Goal: Task Accomplishment & Management: Complete application form

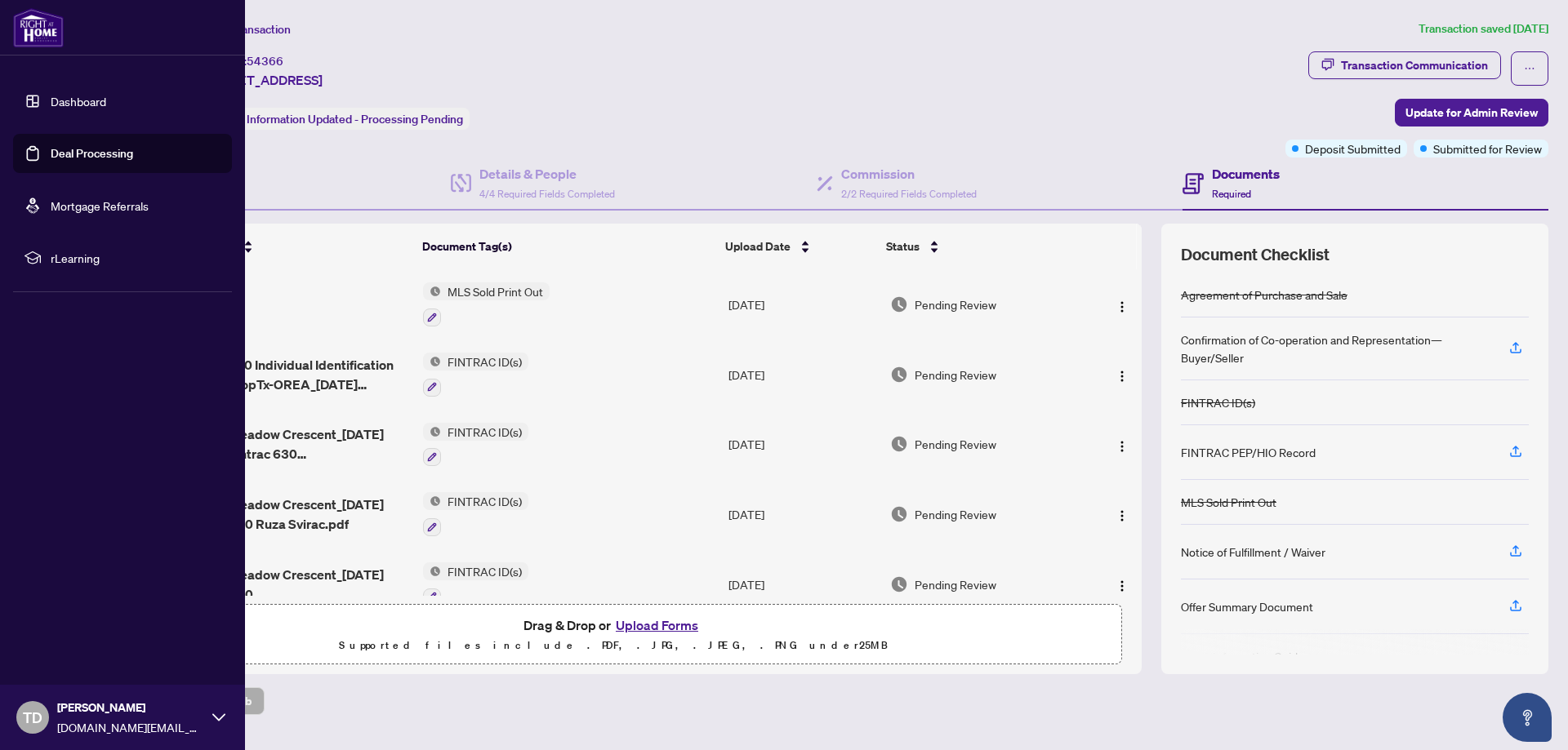
click at [51, 152] on link "Deal Processing" at bounding box center [92, 153] width 82 height 15
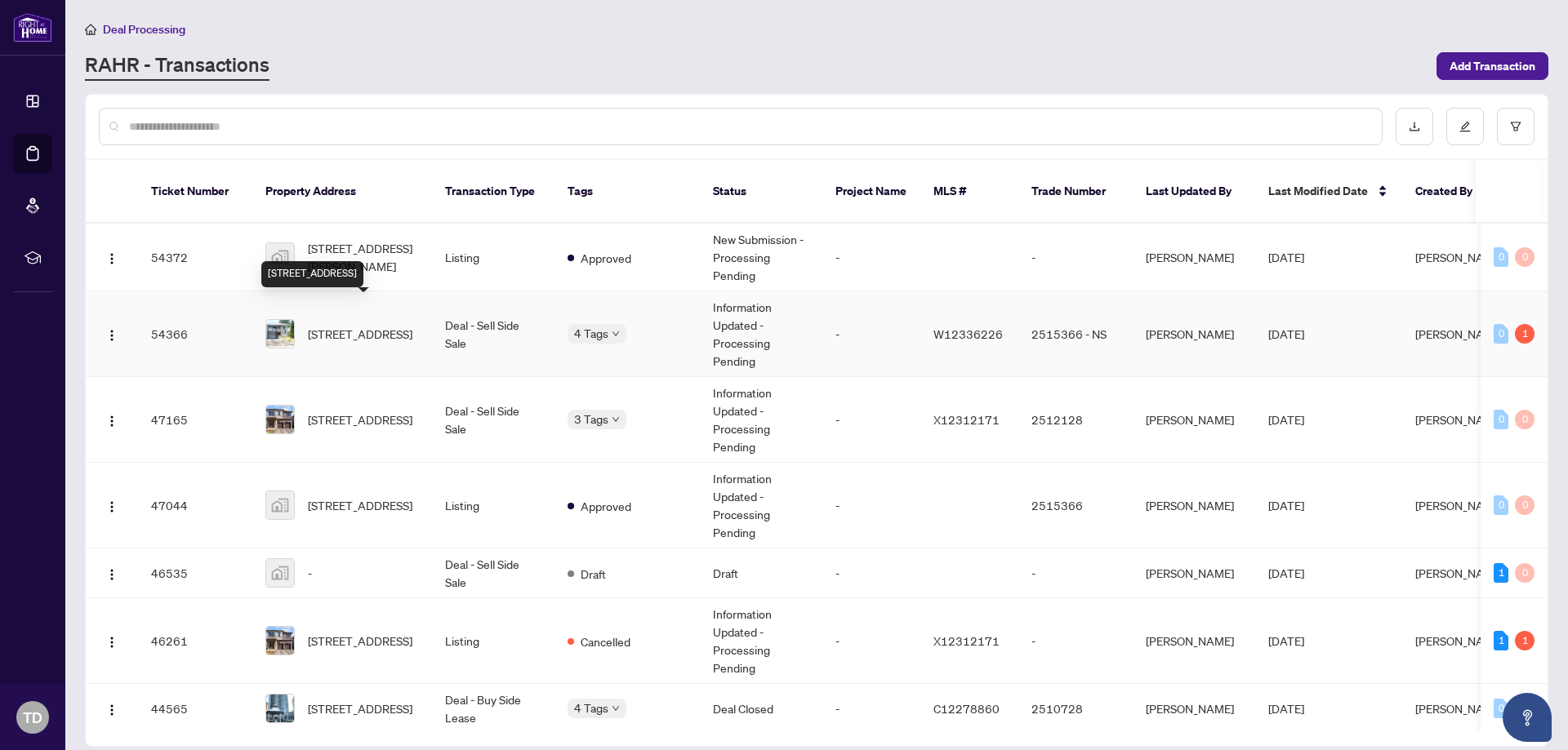
click at [382, 325] on span "[STREET_ADDRESS]" at bounding box center [360, 333] width 105 height 18
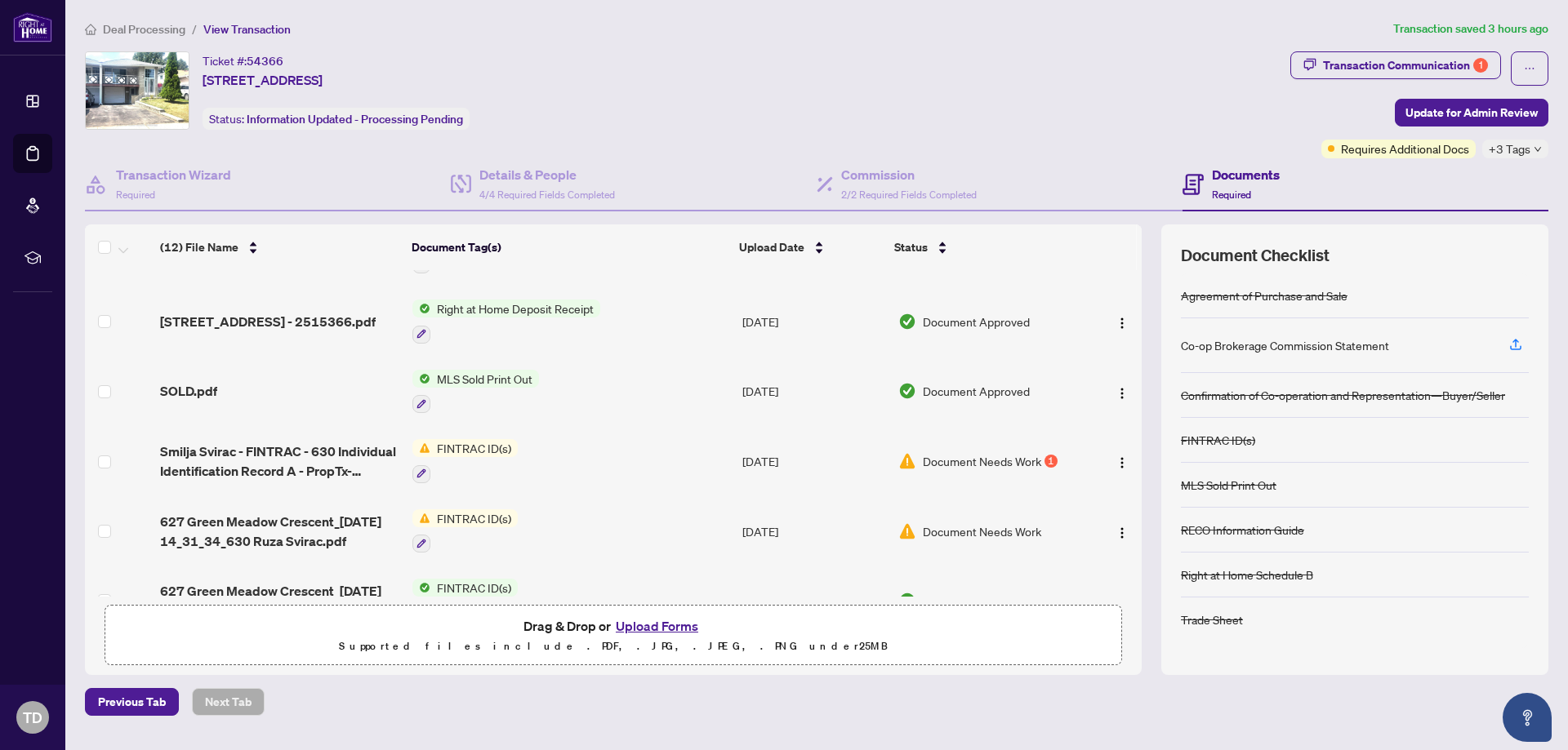
scroll to position [408, 0]
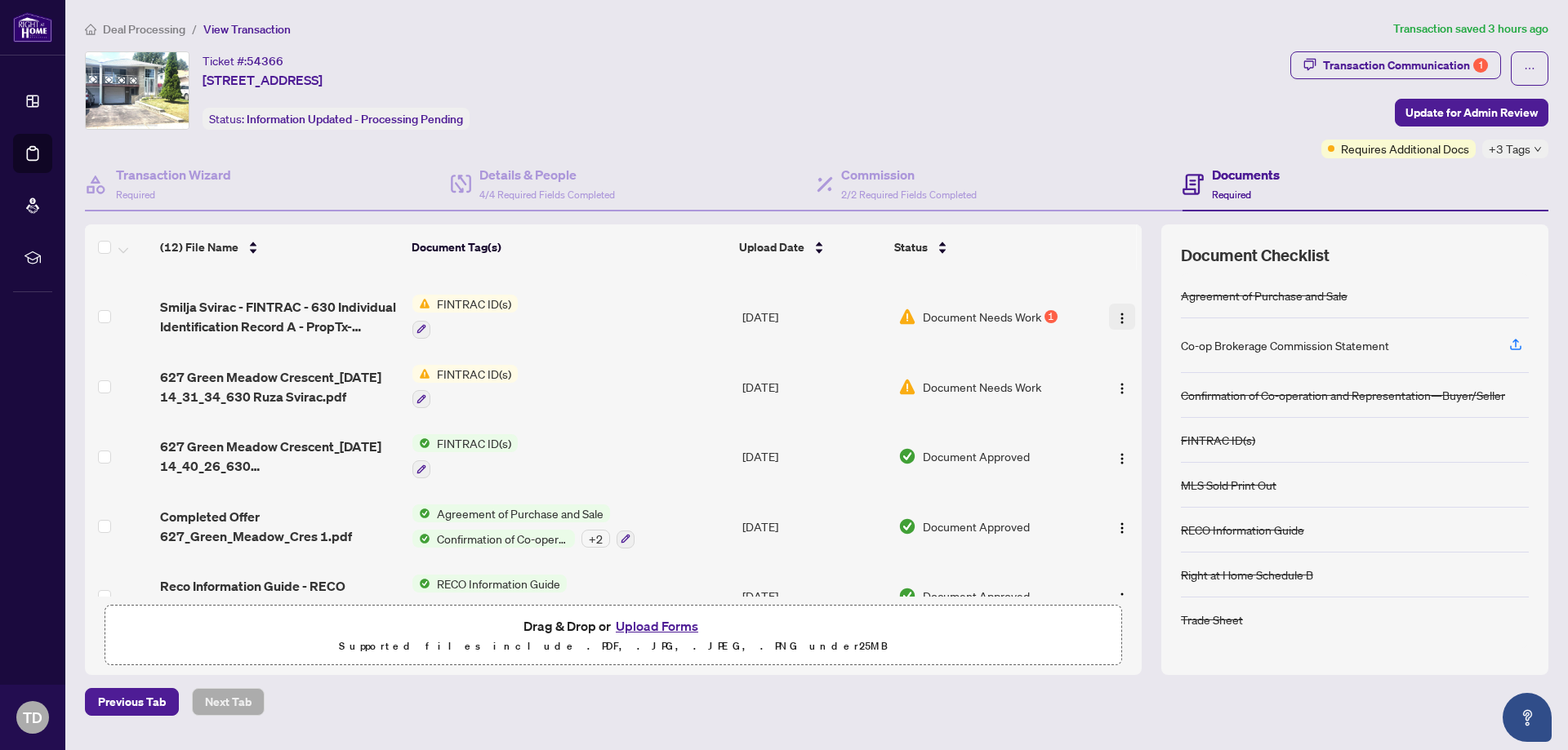
click at [1118, 317] on img "button" at bounding box center [1121, 318] width 13 height 13
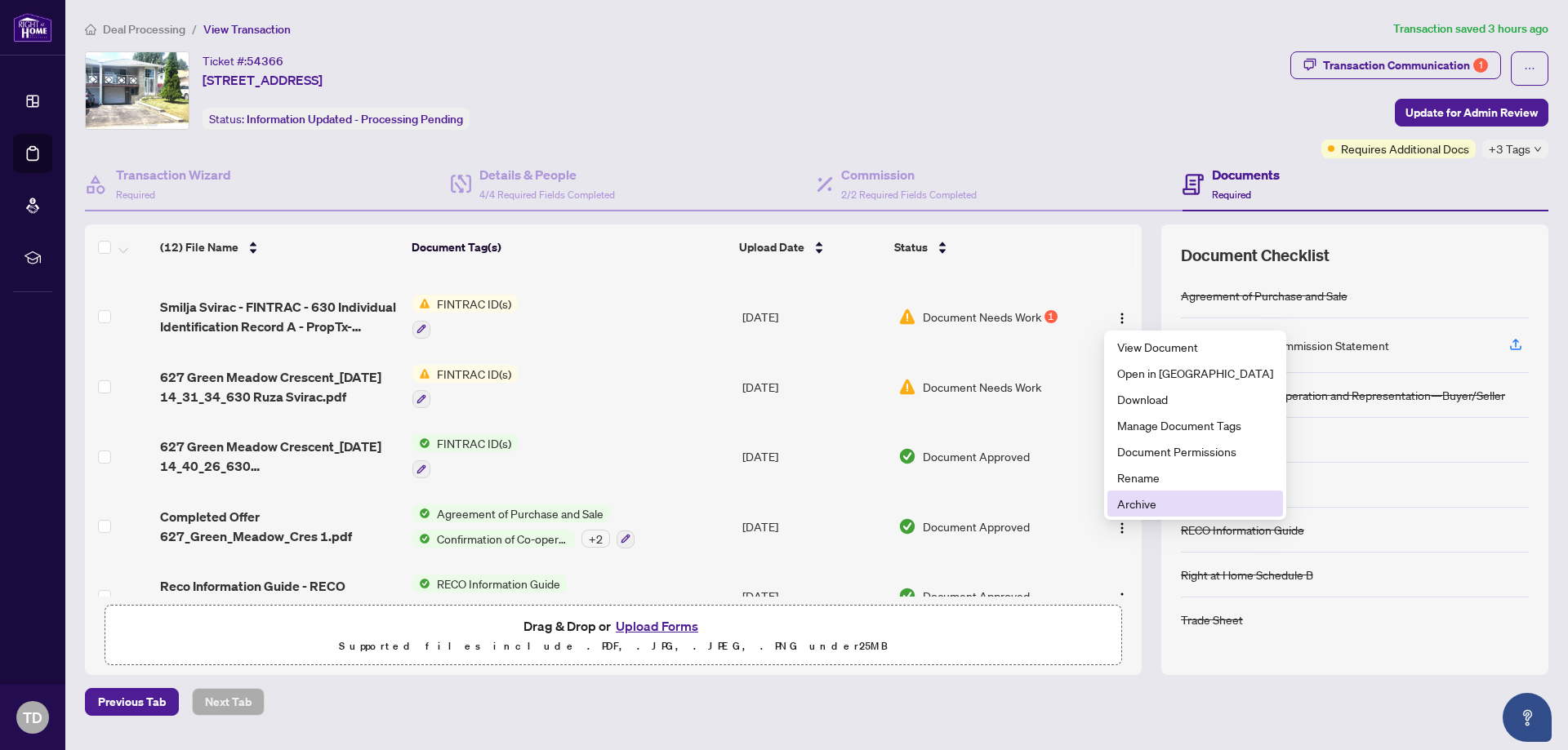
click at [1143, 506] on span "Archive" at bounding box center [1194, 504] width 156 height 18
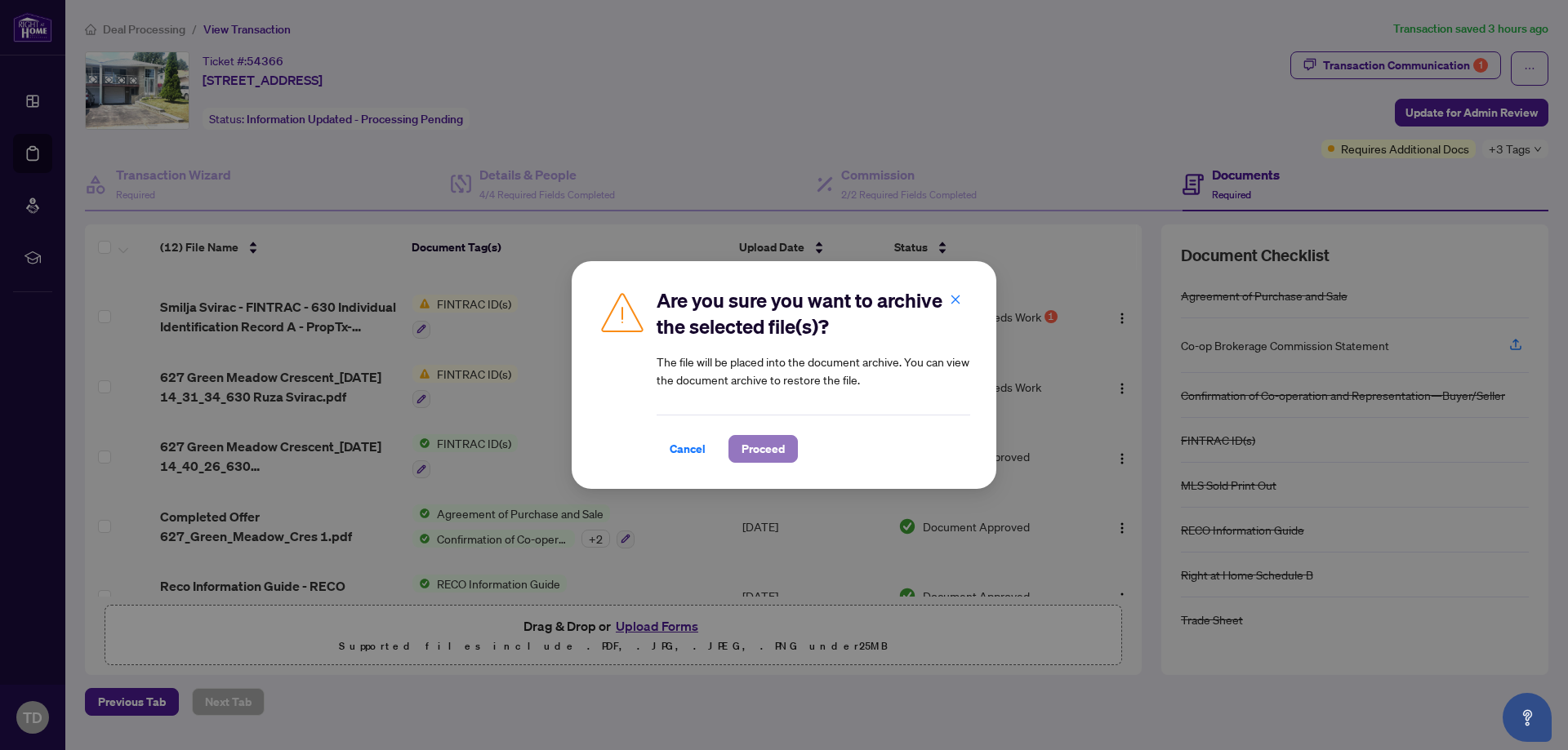
click at [758, 450] on span "Proceed" at bounding box center [763, 449] width 43 height 26
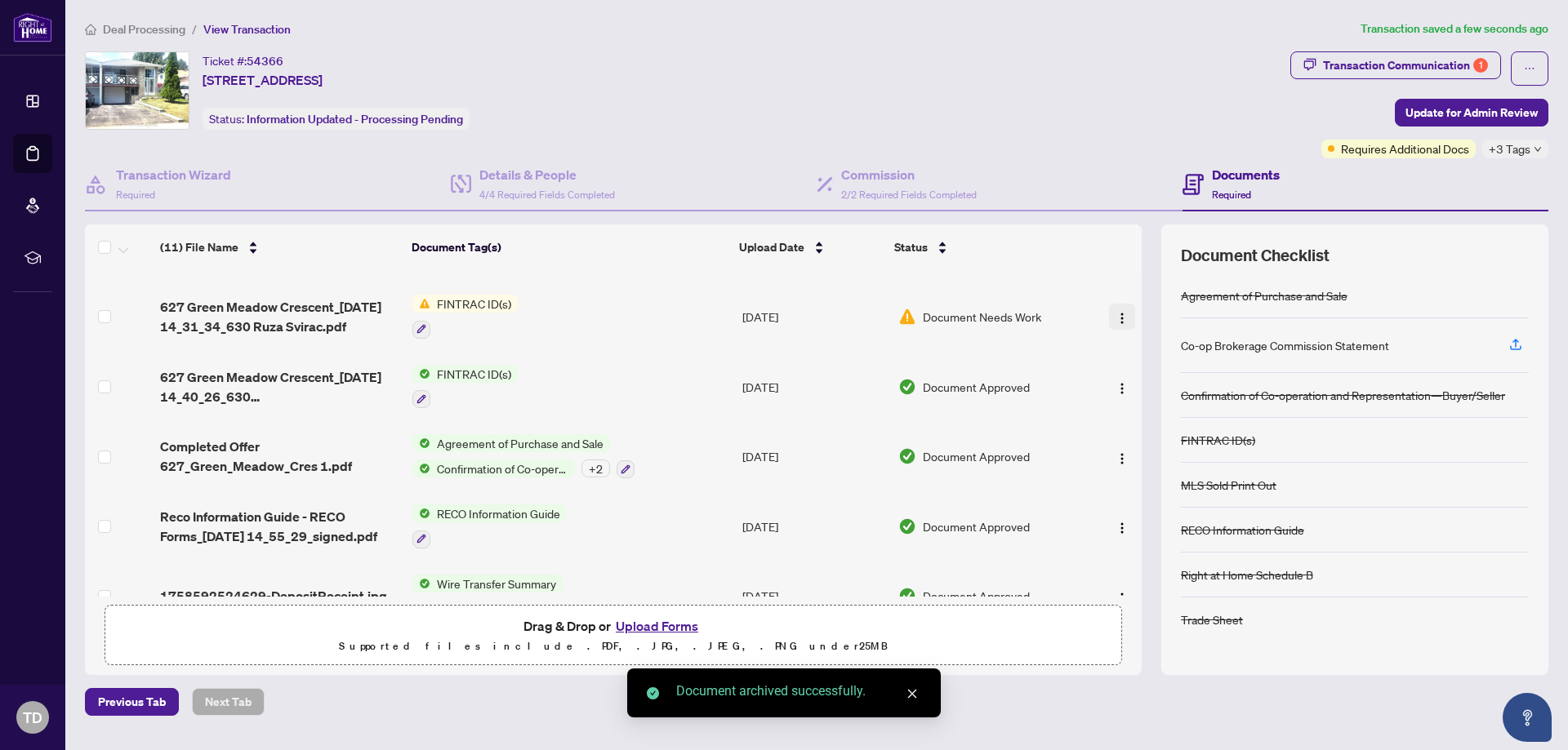
click at [1115, 312] on img "button" at bounding box center [1121, 318] width 13 height 13
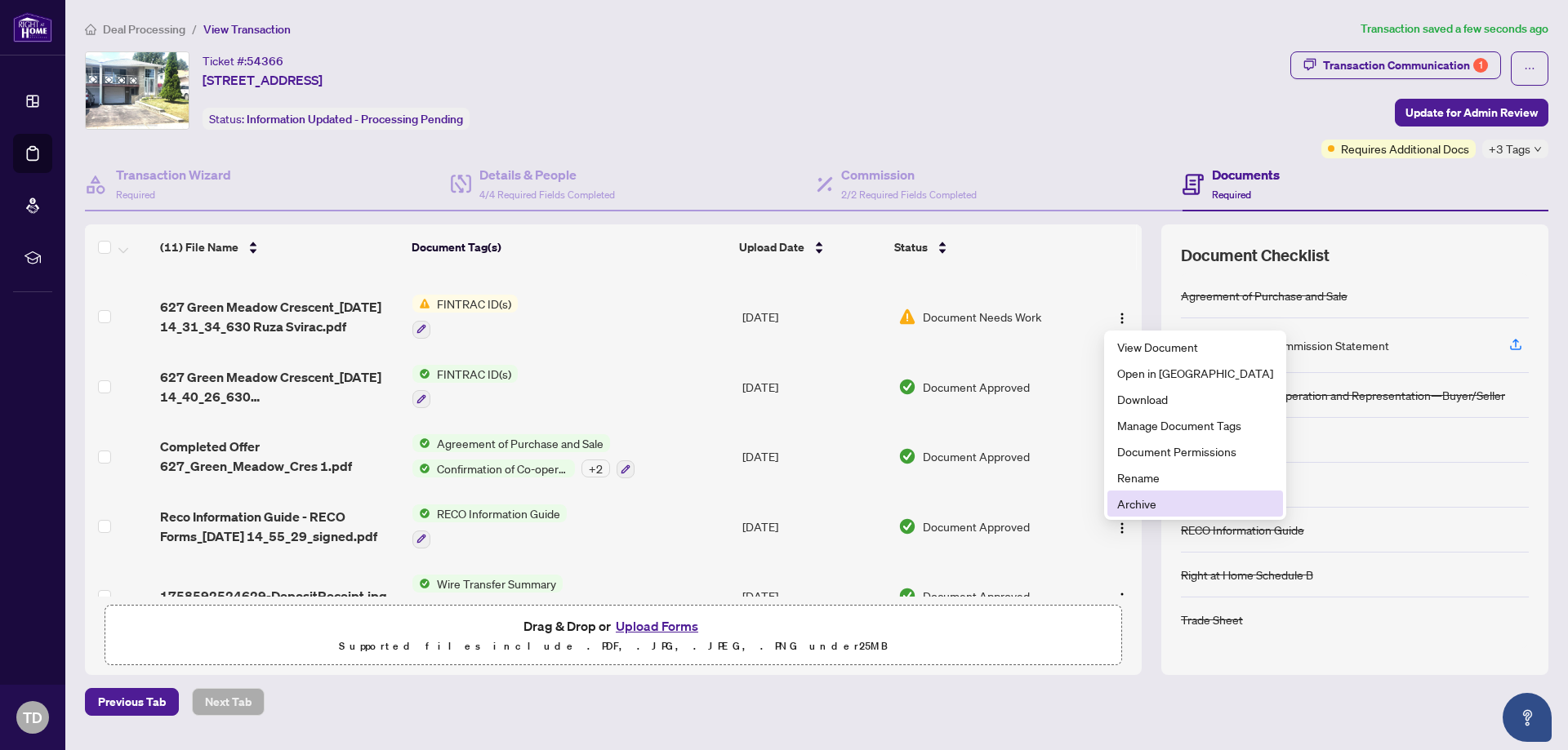
click at [1159, 498] on span "Archive" at bounding box center [1194, 504] width 156 height 18
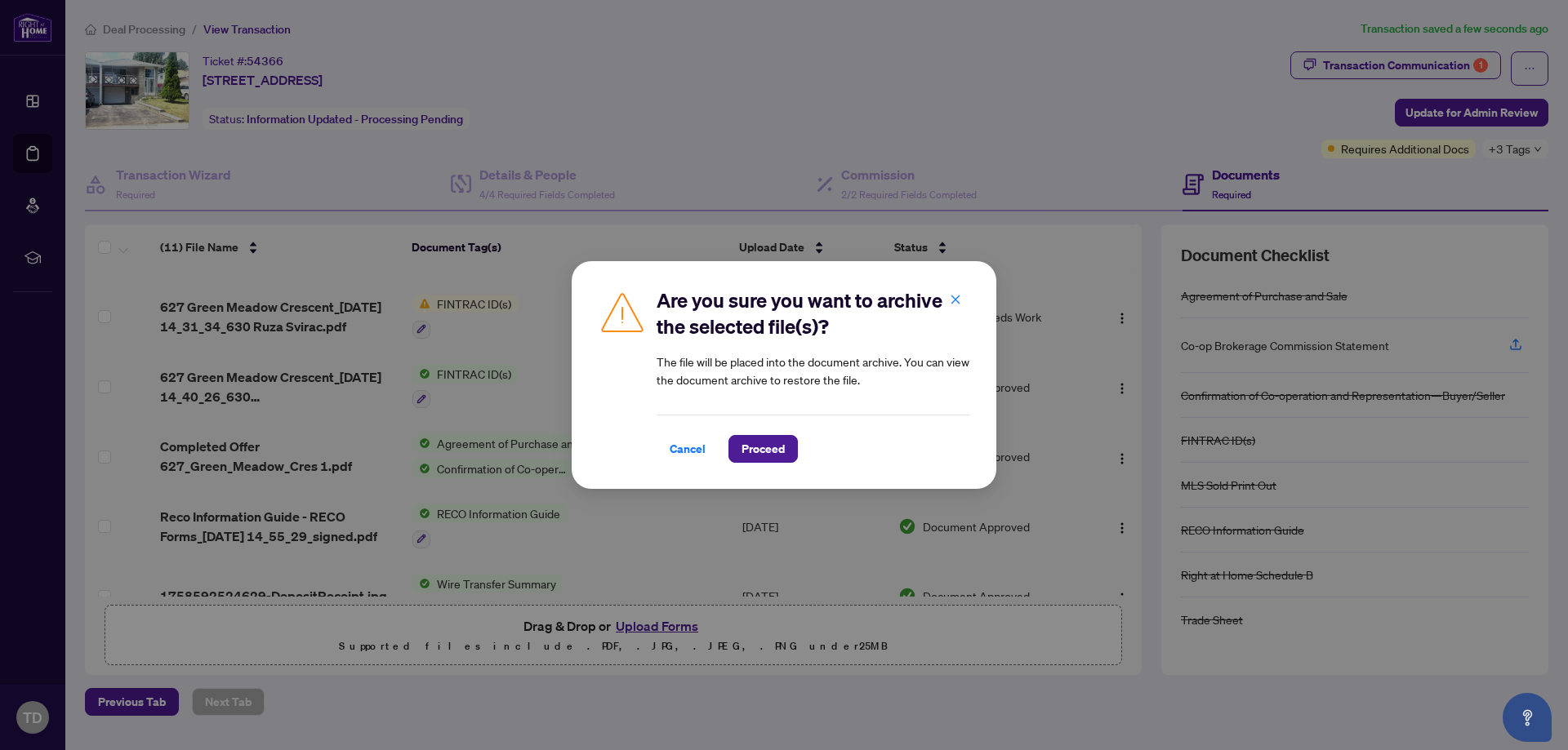
drag, startPoint x: 778, startPoint y: 447, endPoint x: 762, endPoint y: 427, distance: 25.6
click at [778, 448] on span "Proceed" at bounding box center [763, 449] width 43 height 26
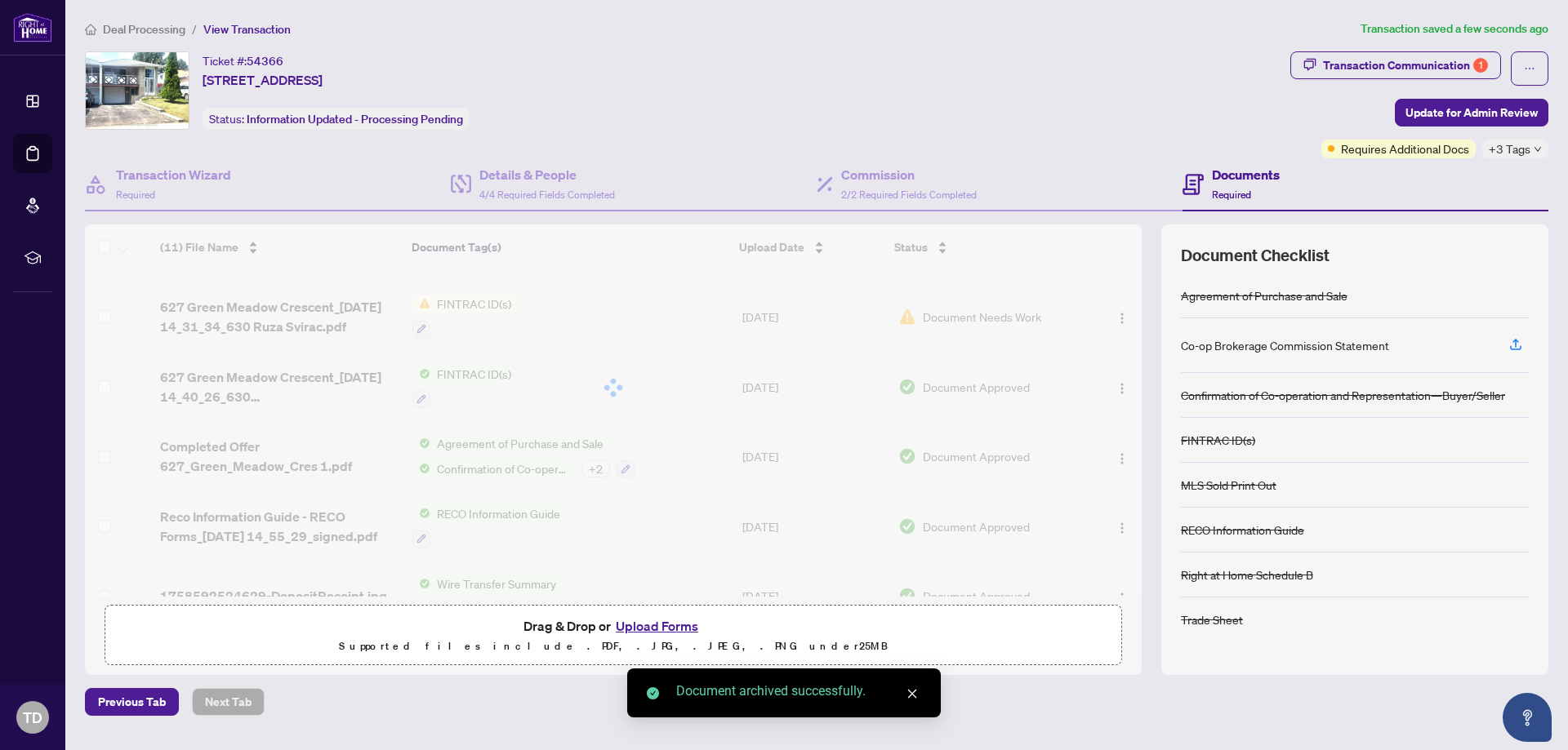
scroll to position [376, 0]
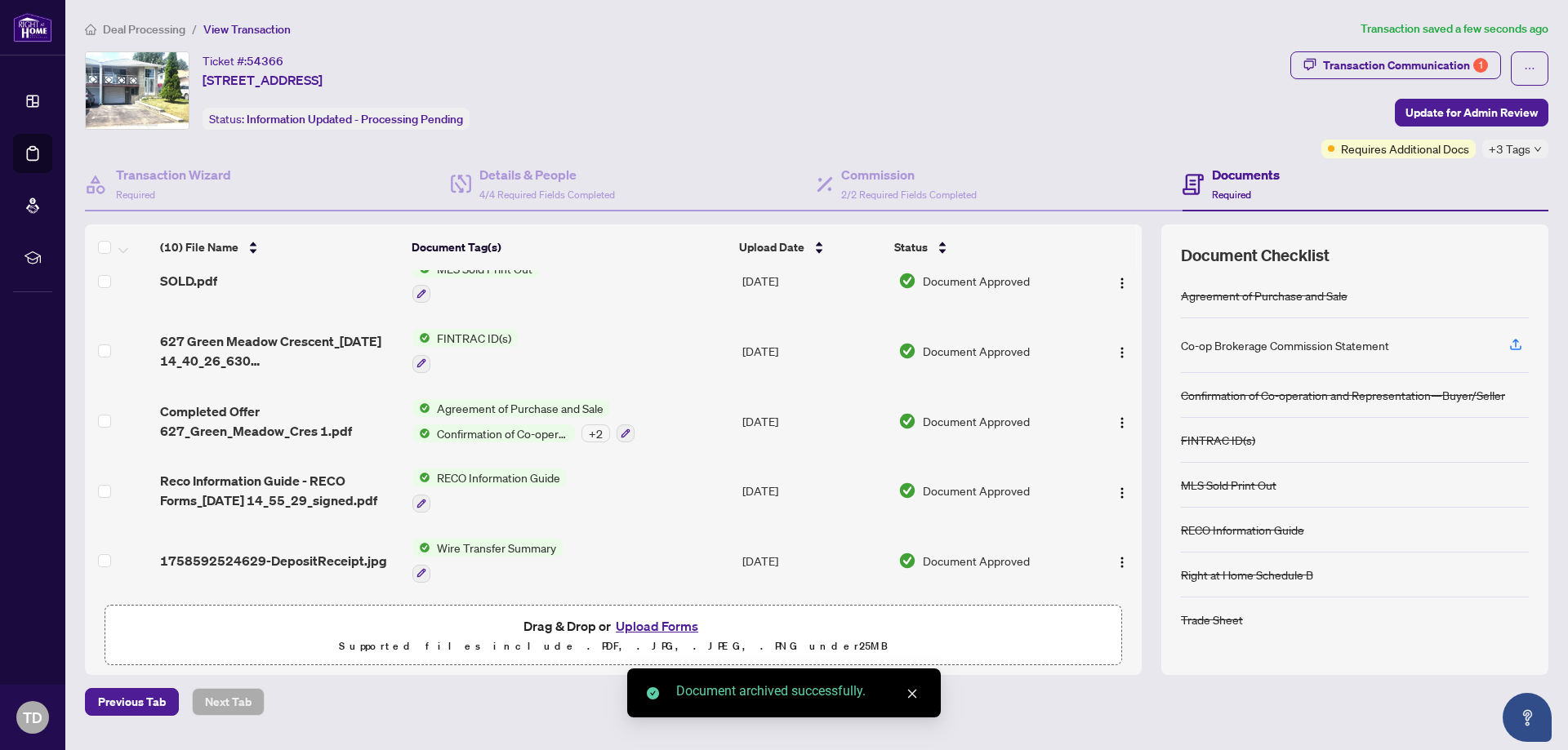
click at [682, 627] on button "Upload Forms" at bounding box center [656, 626] width 92 height 22
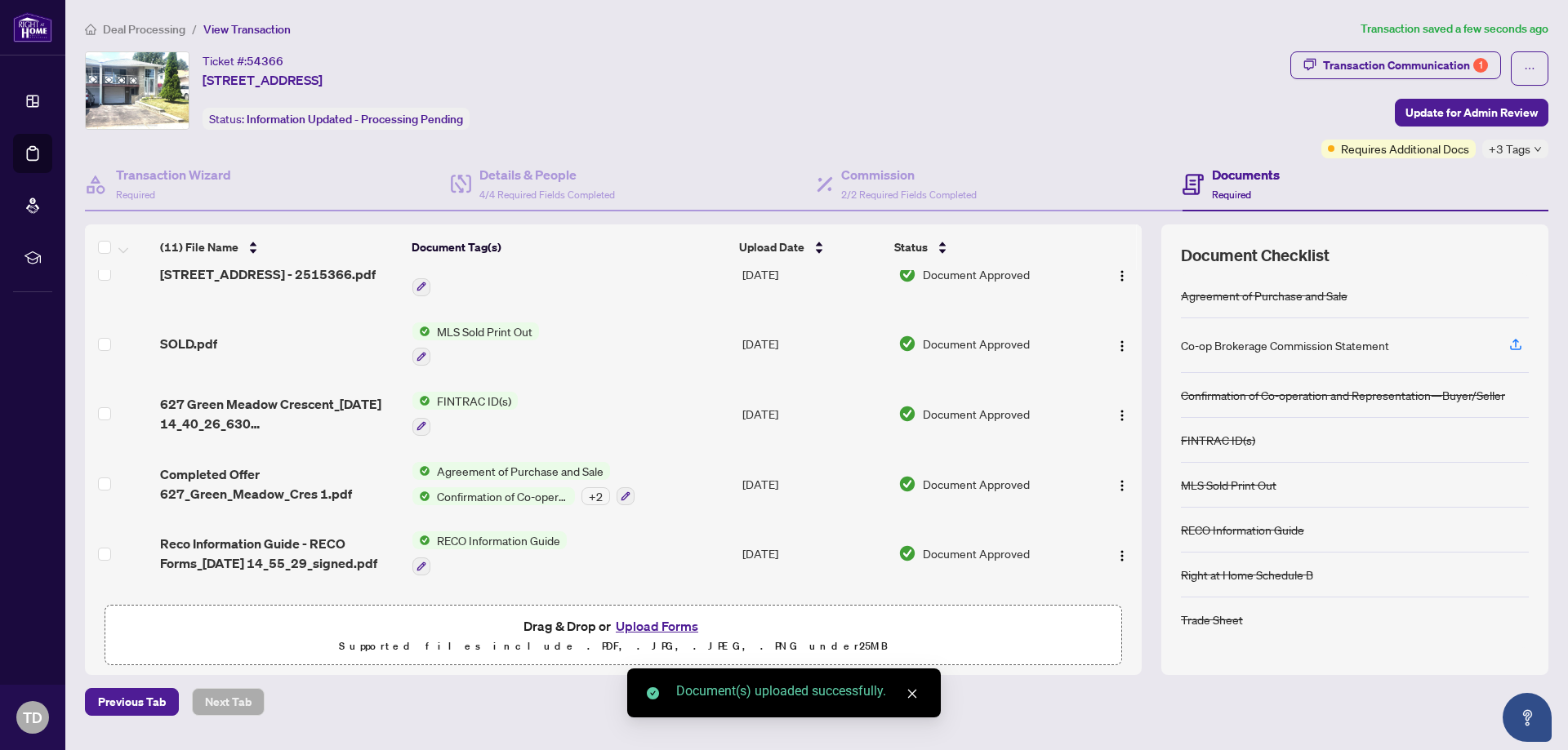
scroll to position [408, 0]
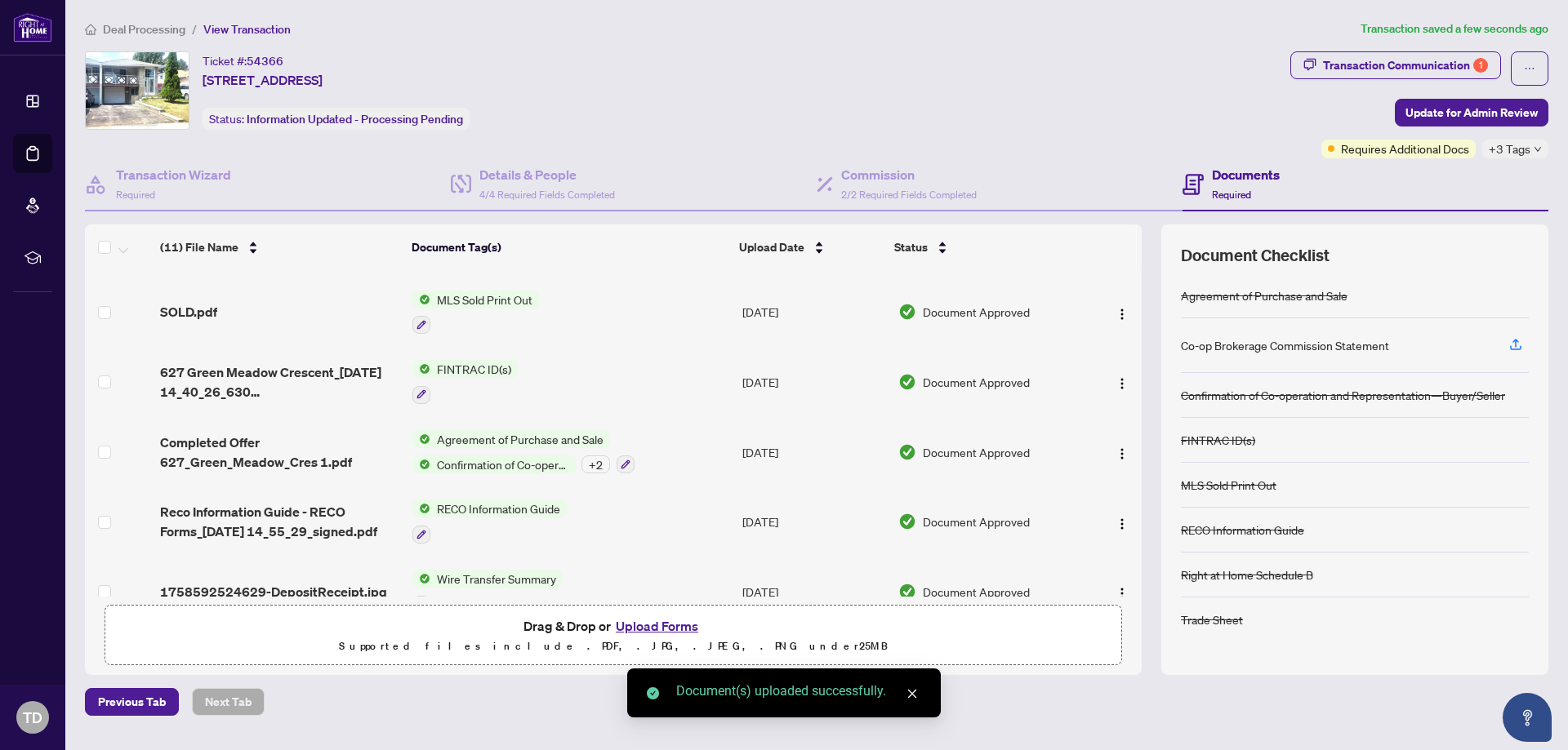
click at [657, 624] on button "Upload Forms" at bounding box center [656, 626] width 92 height 22
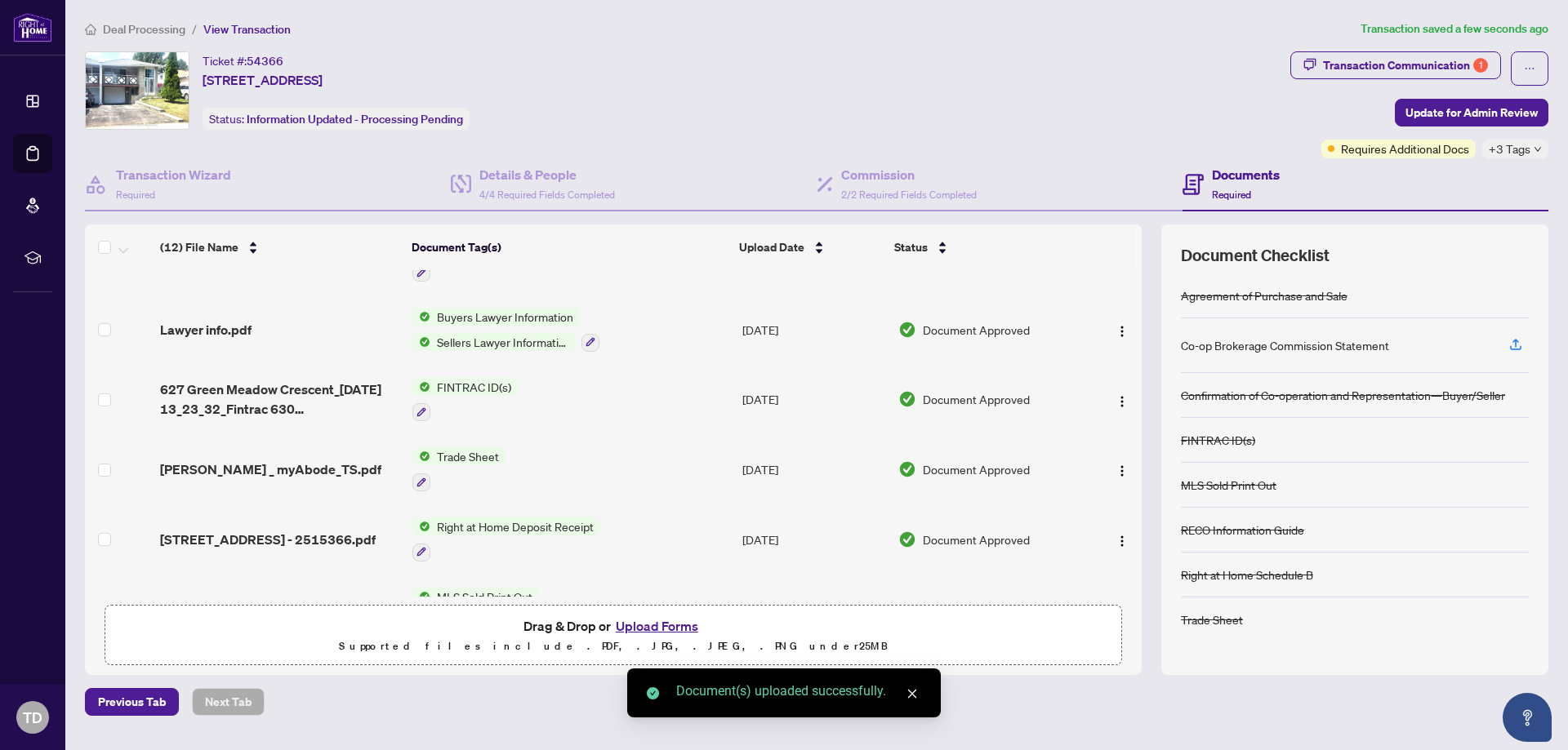
scroll to position [0, 0]
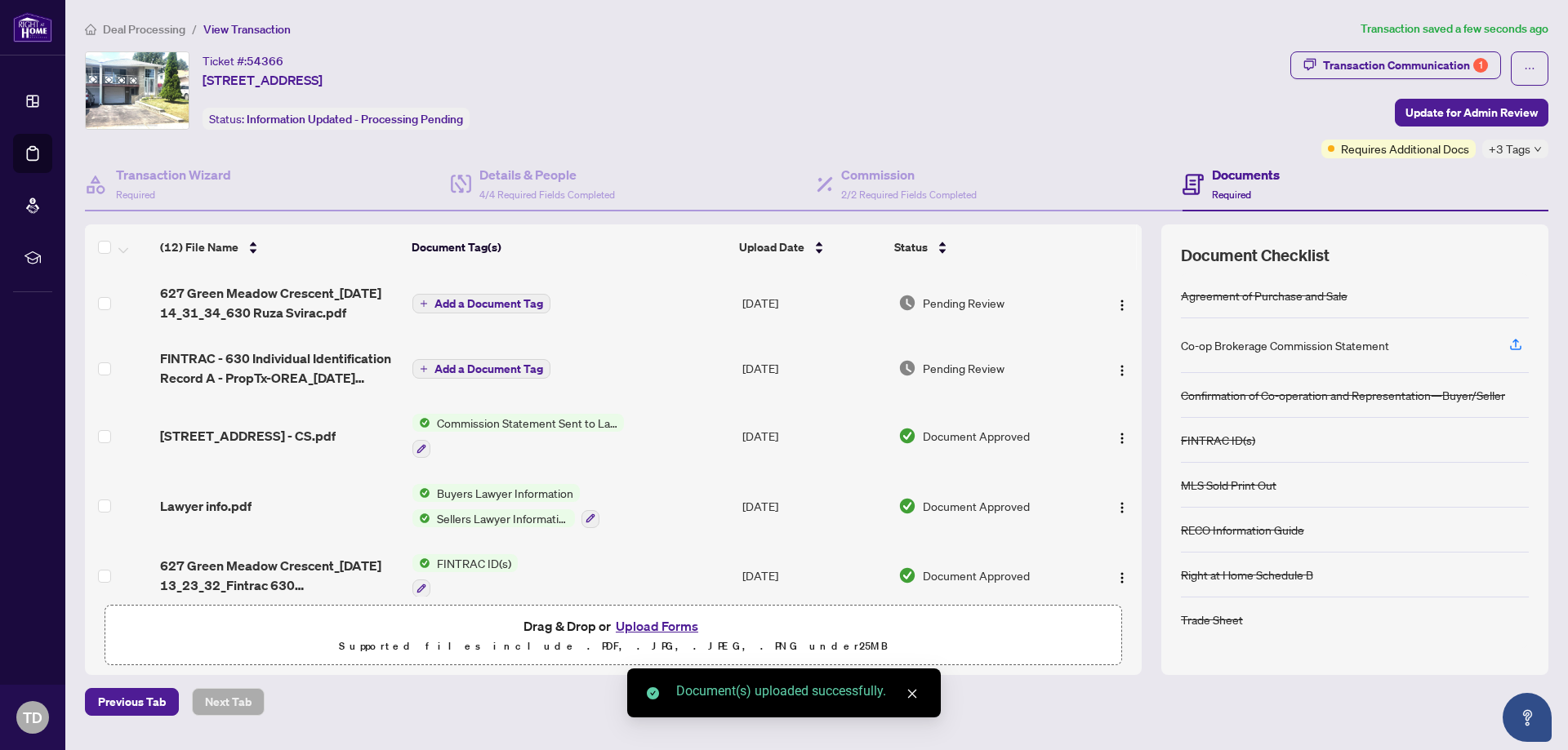
click at [476, 299] on span "Add a Document Tag" at bounding box center [488, 304] width 109 height 12
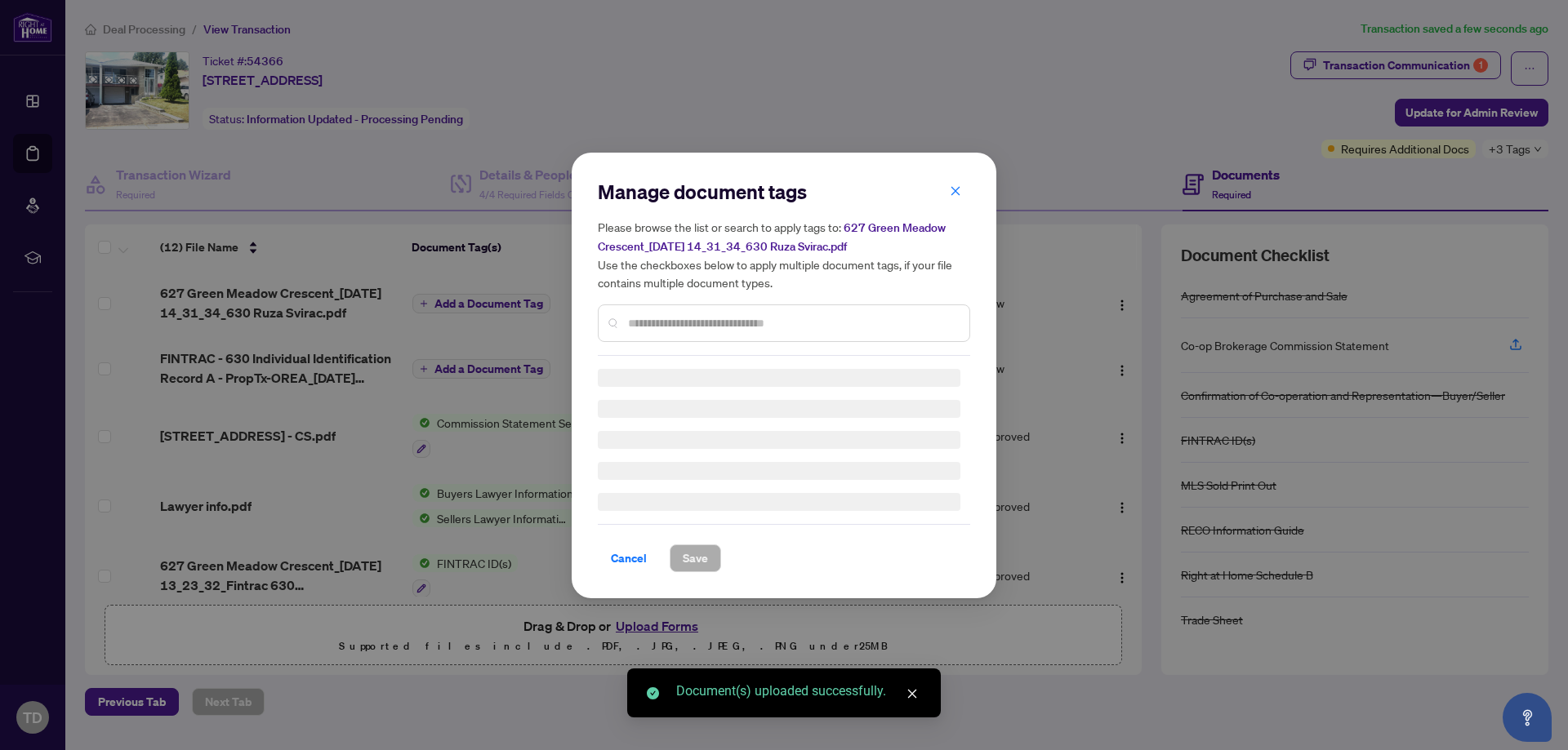
click at [708, 317] on div "Manage document tags Please browse the list or search to apply tags to: 627 Gre…" at bounding box center [784, 267] width 373 height 177
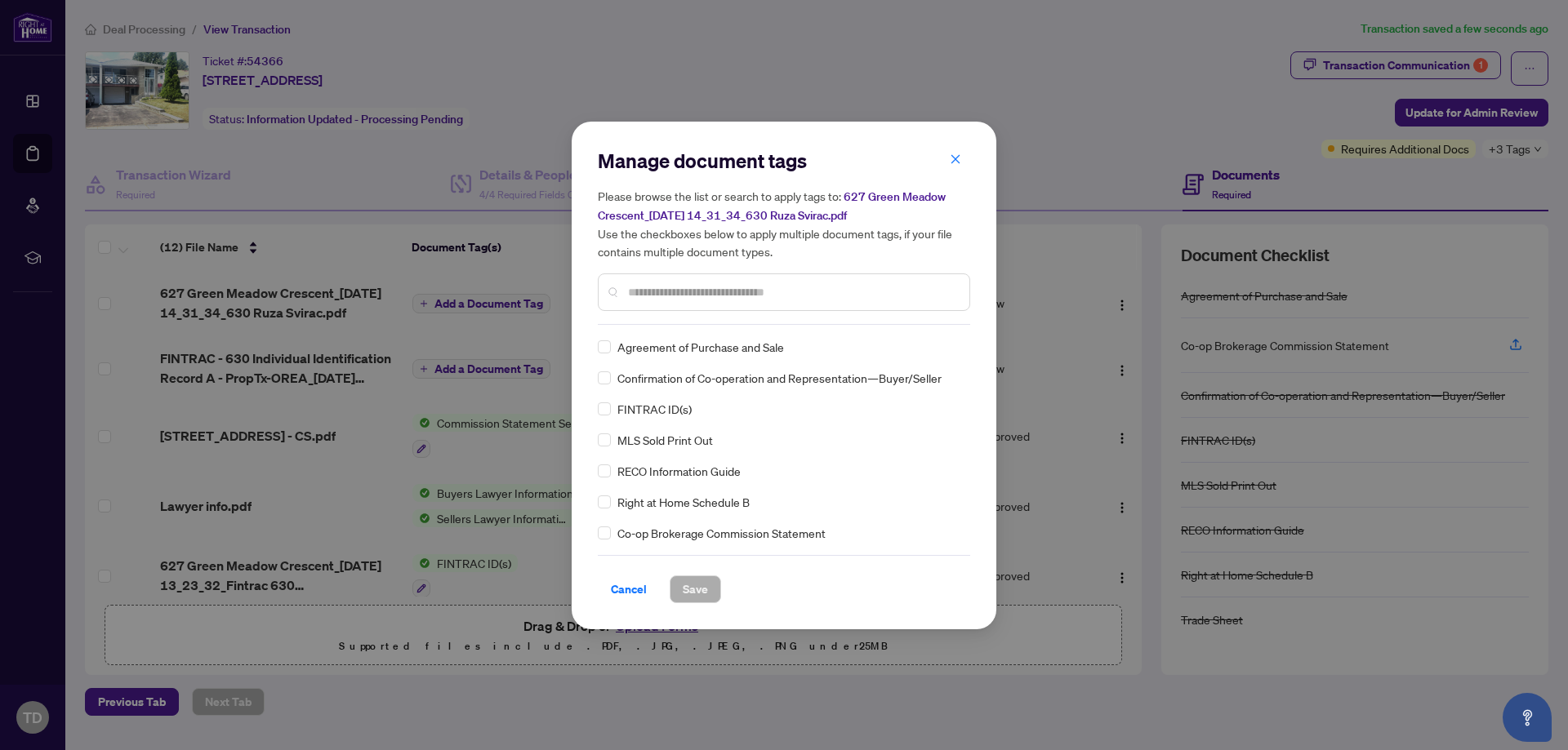
click at [669, 411] on span "FINTRAC ID(s)" at bounding box center [654, 409] width 74 height 18
click at [615, 407] on div "FINTRAC ID(s)" at bounding box center [779, 409] width 363 height 18
click at [693, 585] on span "Save" at bounding box center [695, 589] width 25 height 26
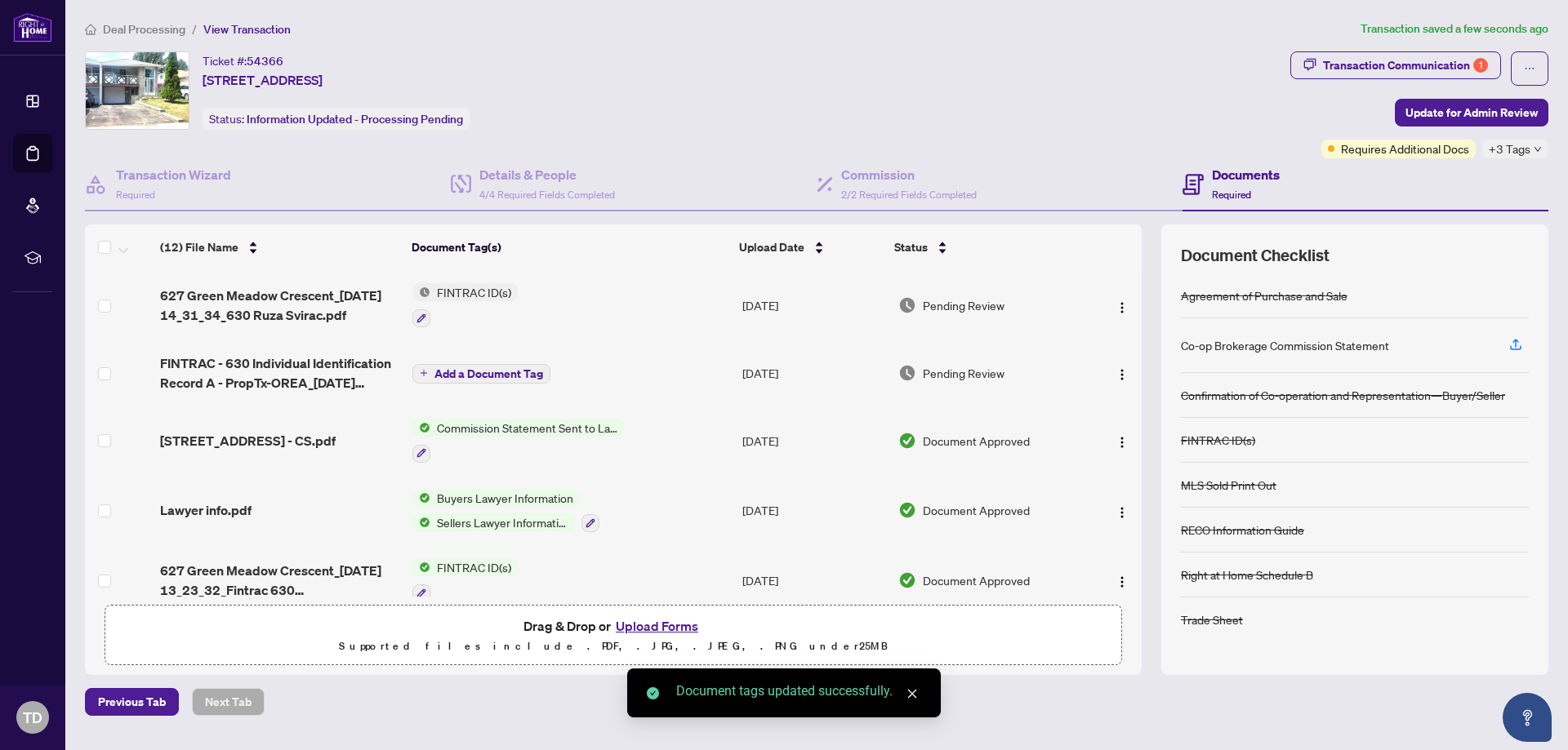
click at [425, 374] on icon "plus" at bounding box center [424, 373] width 8 height 8
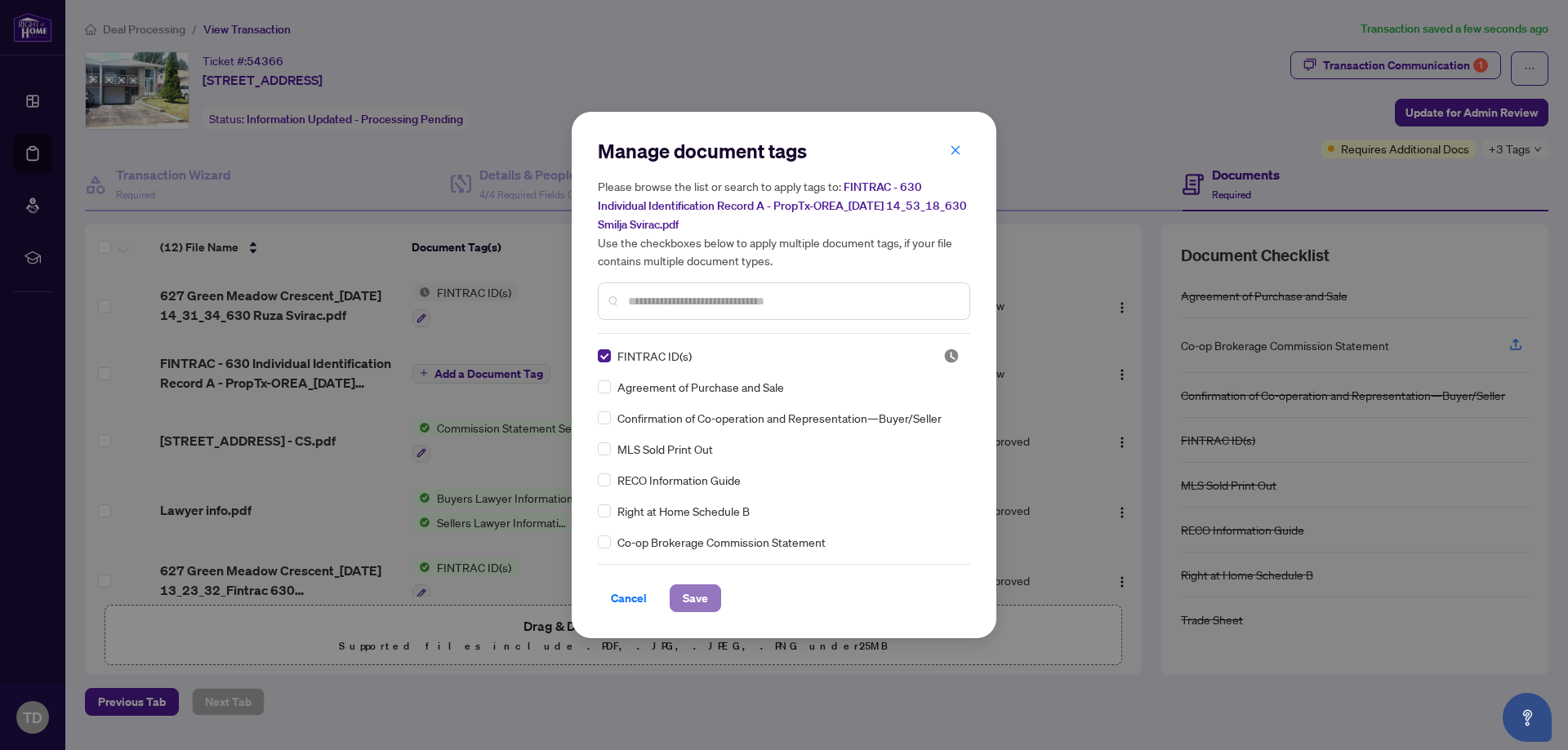
click at [693, 587] on span "Save" at bounding box center [695, 597] width 25 height 26
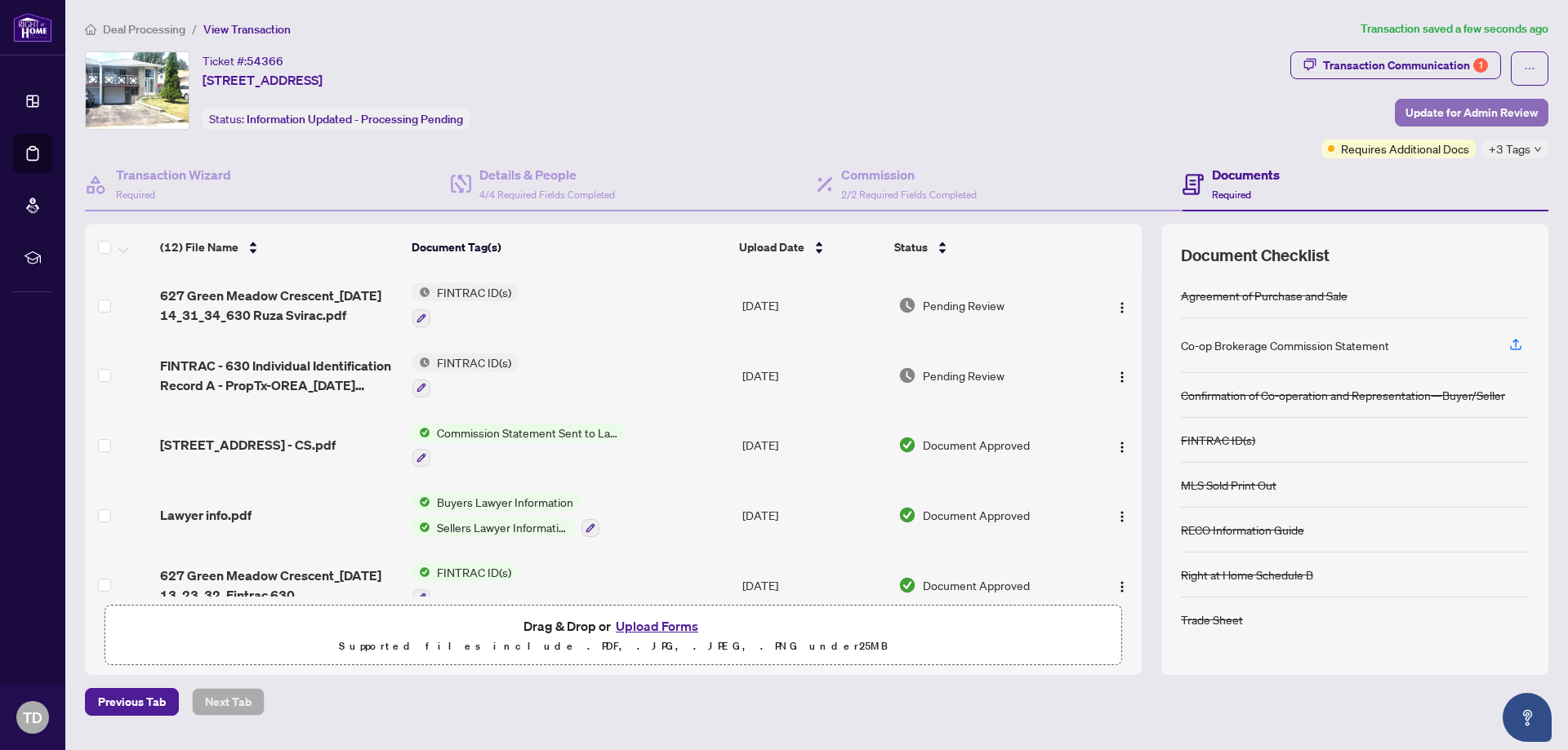
click at [1456, 116] on span "Update for Admin Review" at bounding box center [1470, 112] width 132 height 26
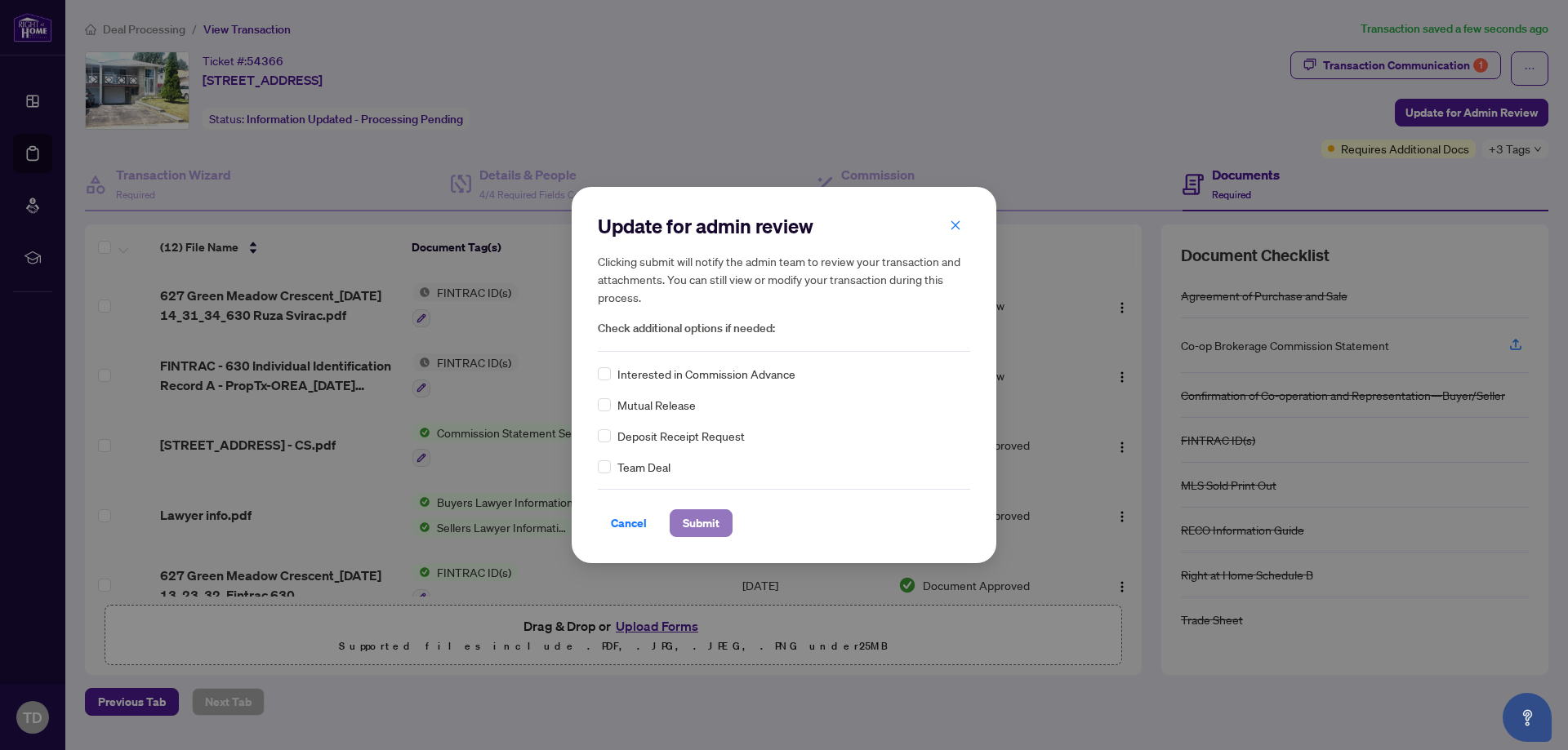
click at [701, 526] on span "Submit" at bounding box center [701, 523] width 37 height 26
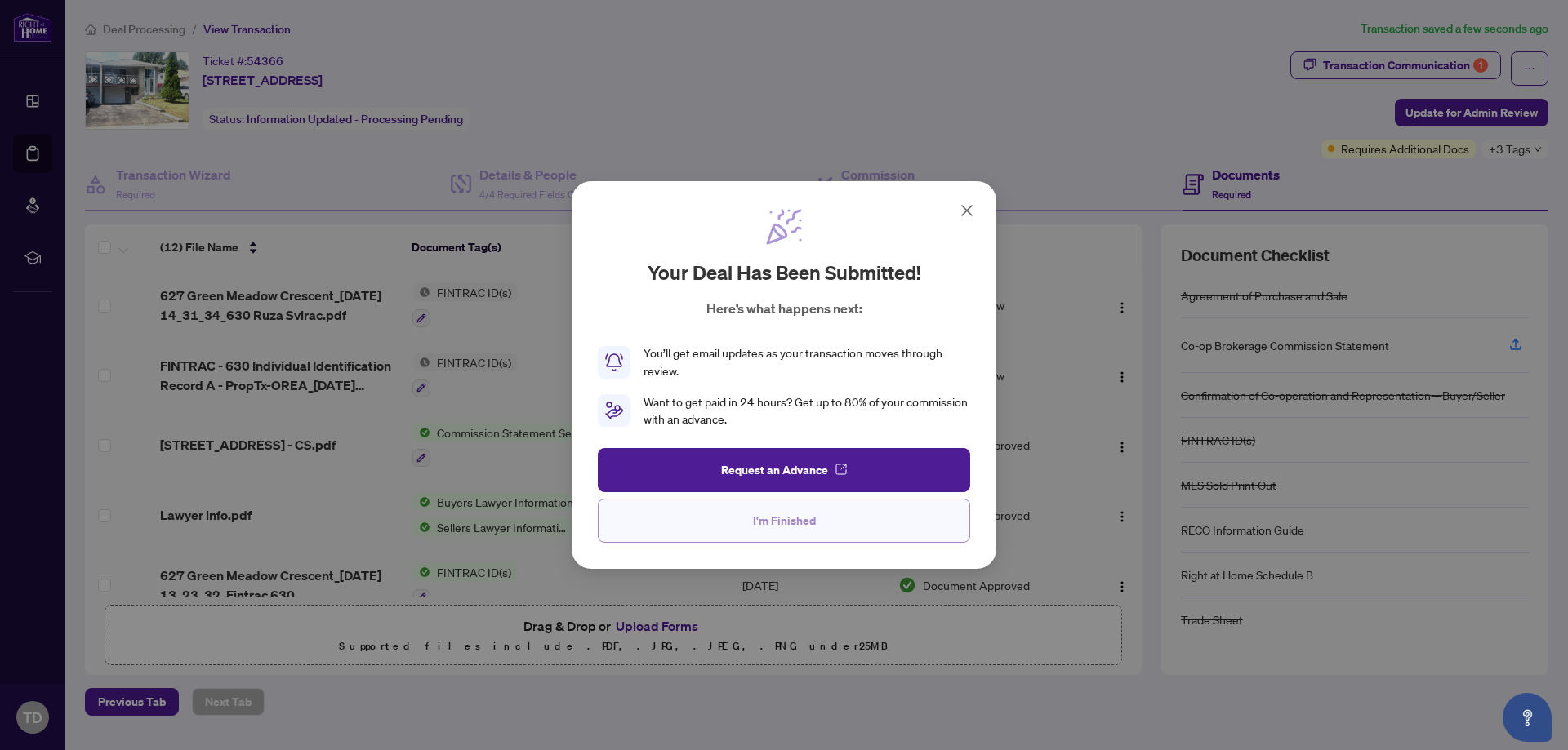
click at [824, 523] on button "I'm Finished" at bounding box center [784, 520] width 373 height 44
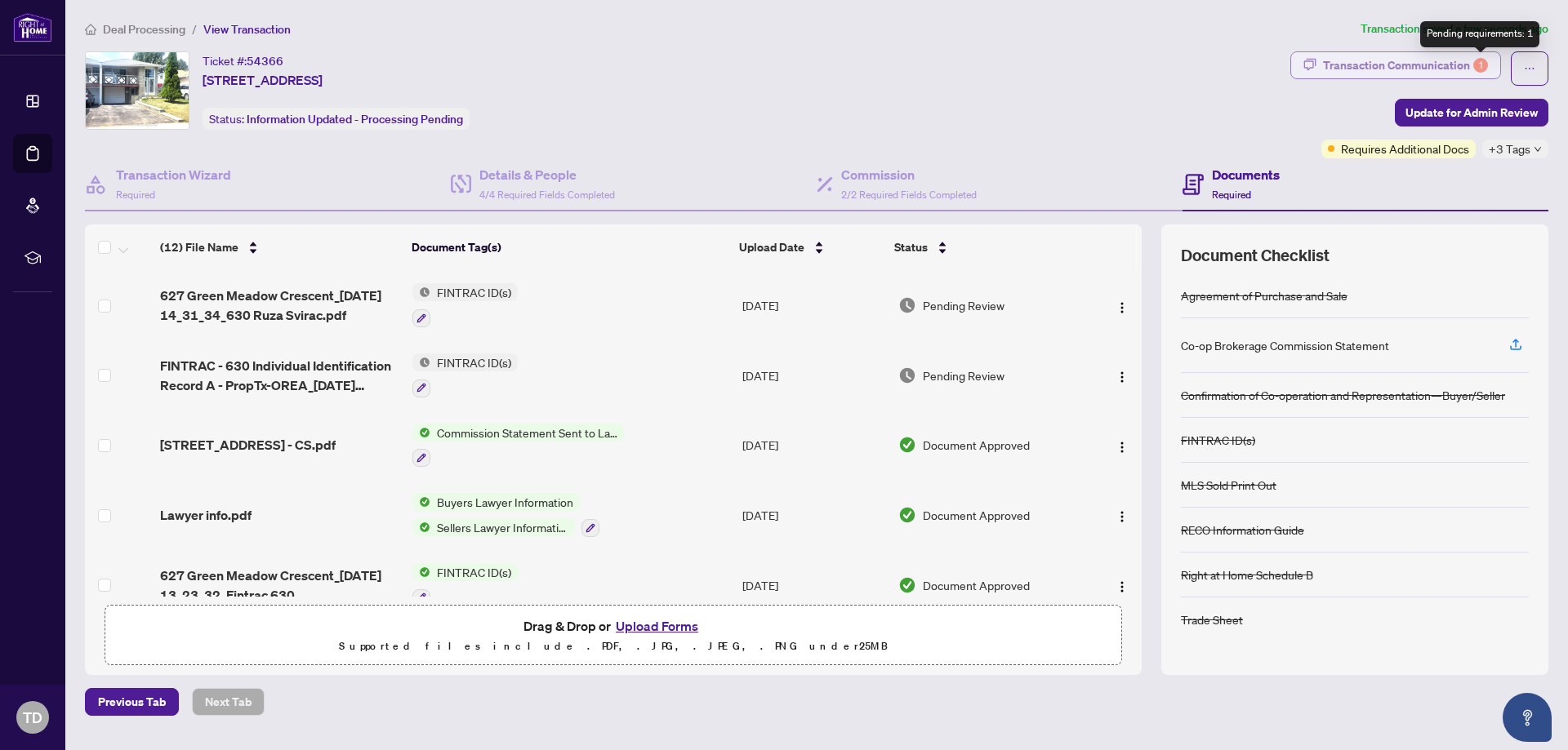
click at [1474, 62] on div "1" at bounding box center [1480, 65] width 15 height 15
type textarea "**********"
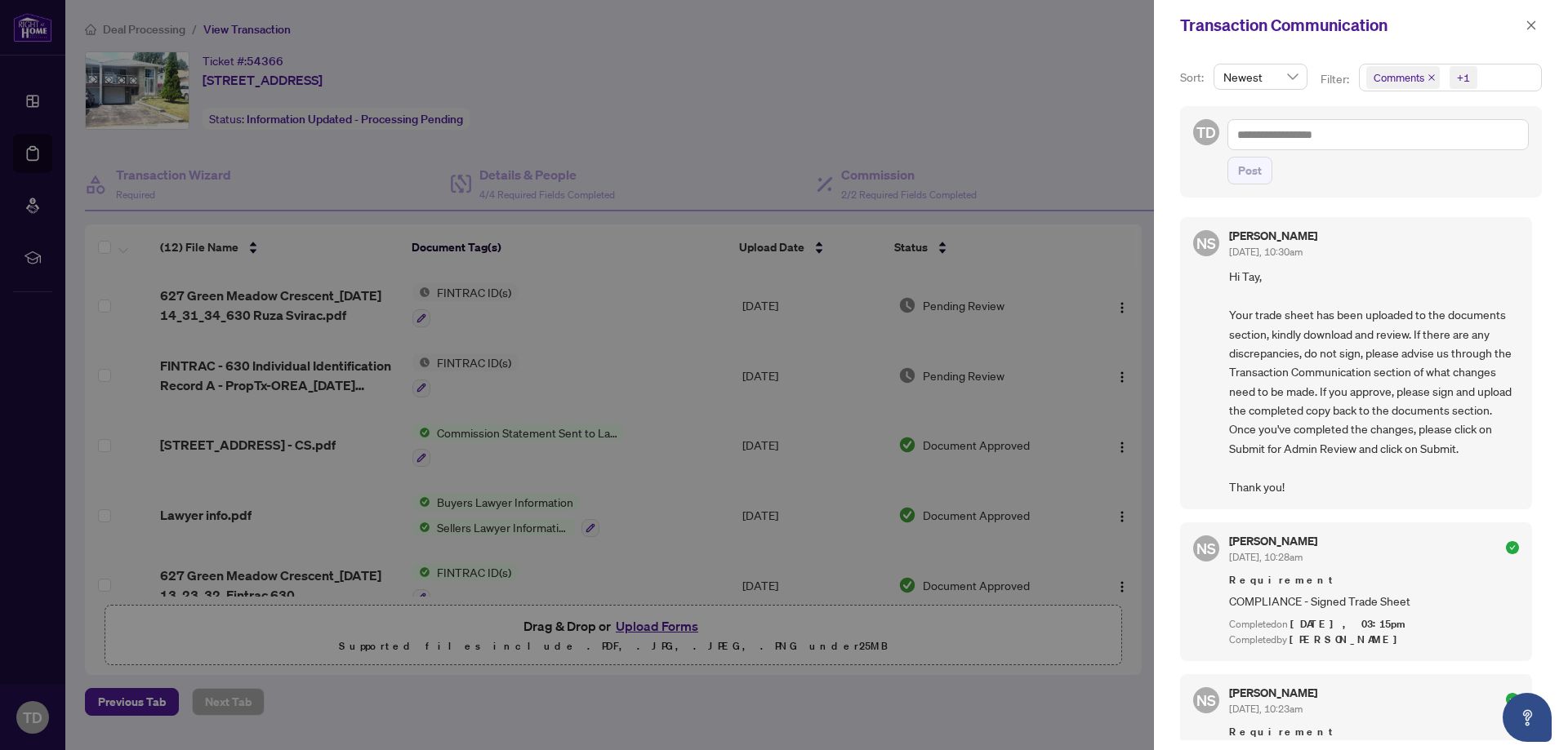
click at [969, 141] on div at bounding box center [784, 375] width 1568 height 750
click at [1531, 27] on icon "close" at bounding box center [1531, 25] width 12 height 12
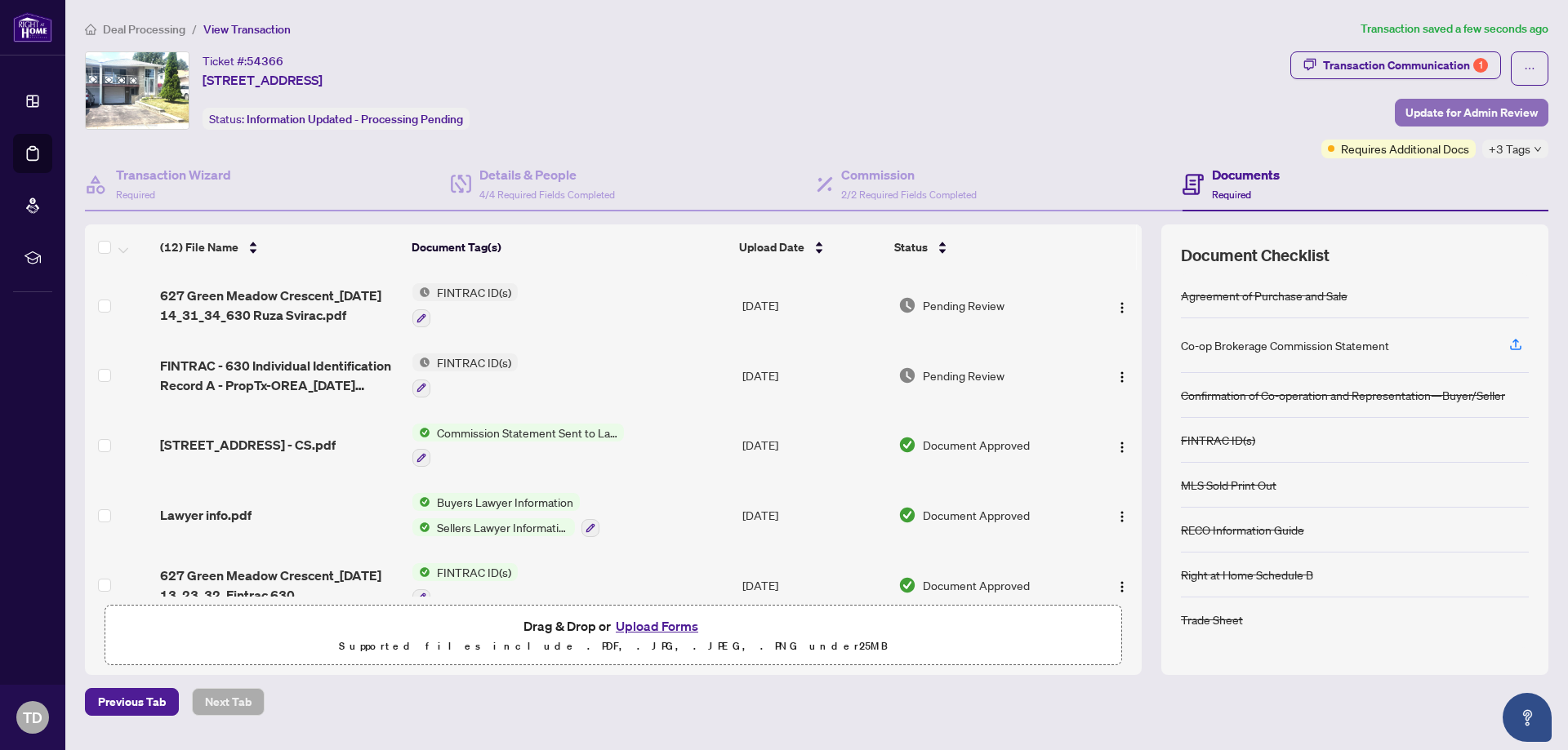
click at [1522, 107] on span "Update for Admin Review" at bounding box center [1470, 112] width 132 height 26
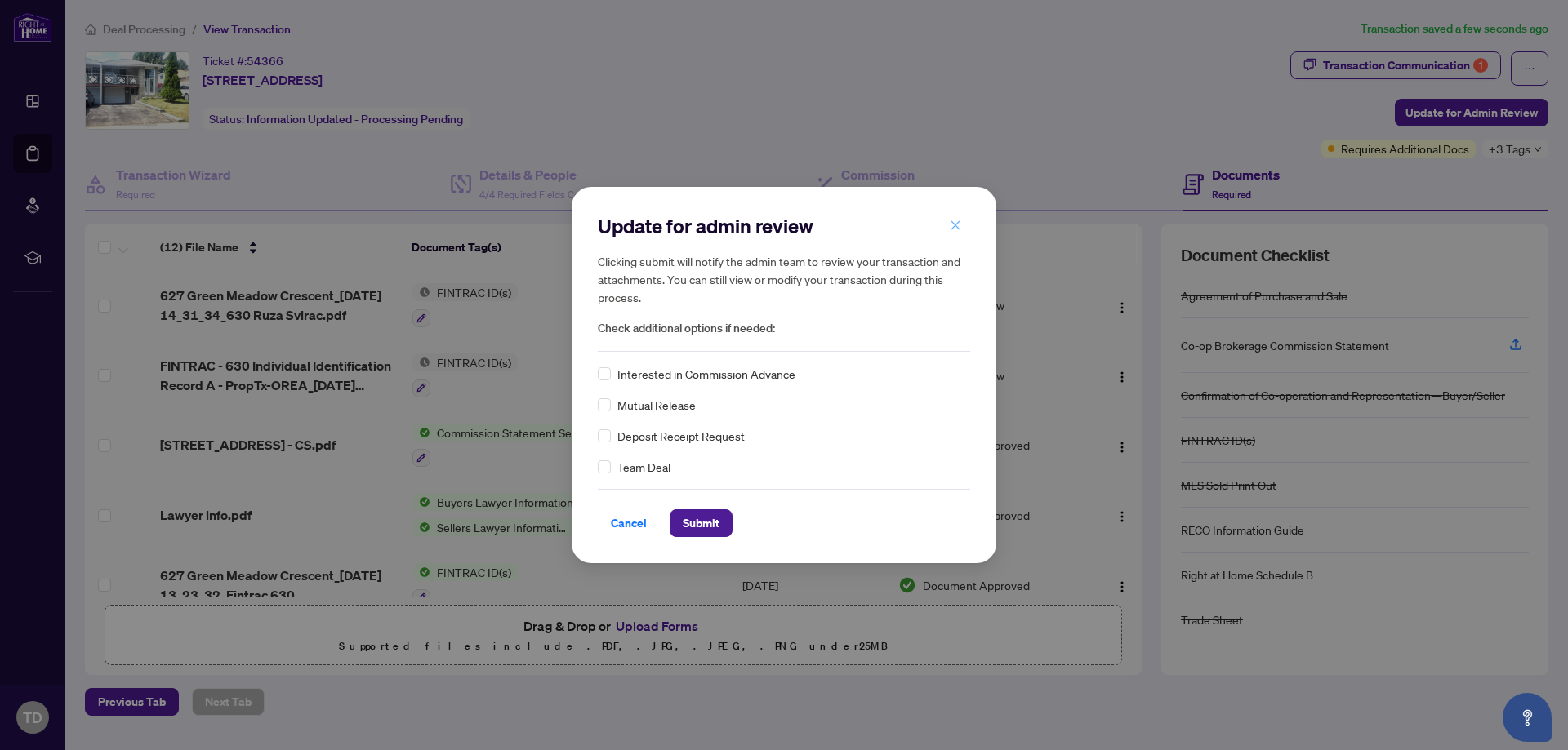
click at [951, 227] on icon "close" at bounding box center [956, 226] width 12 height 12
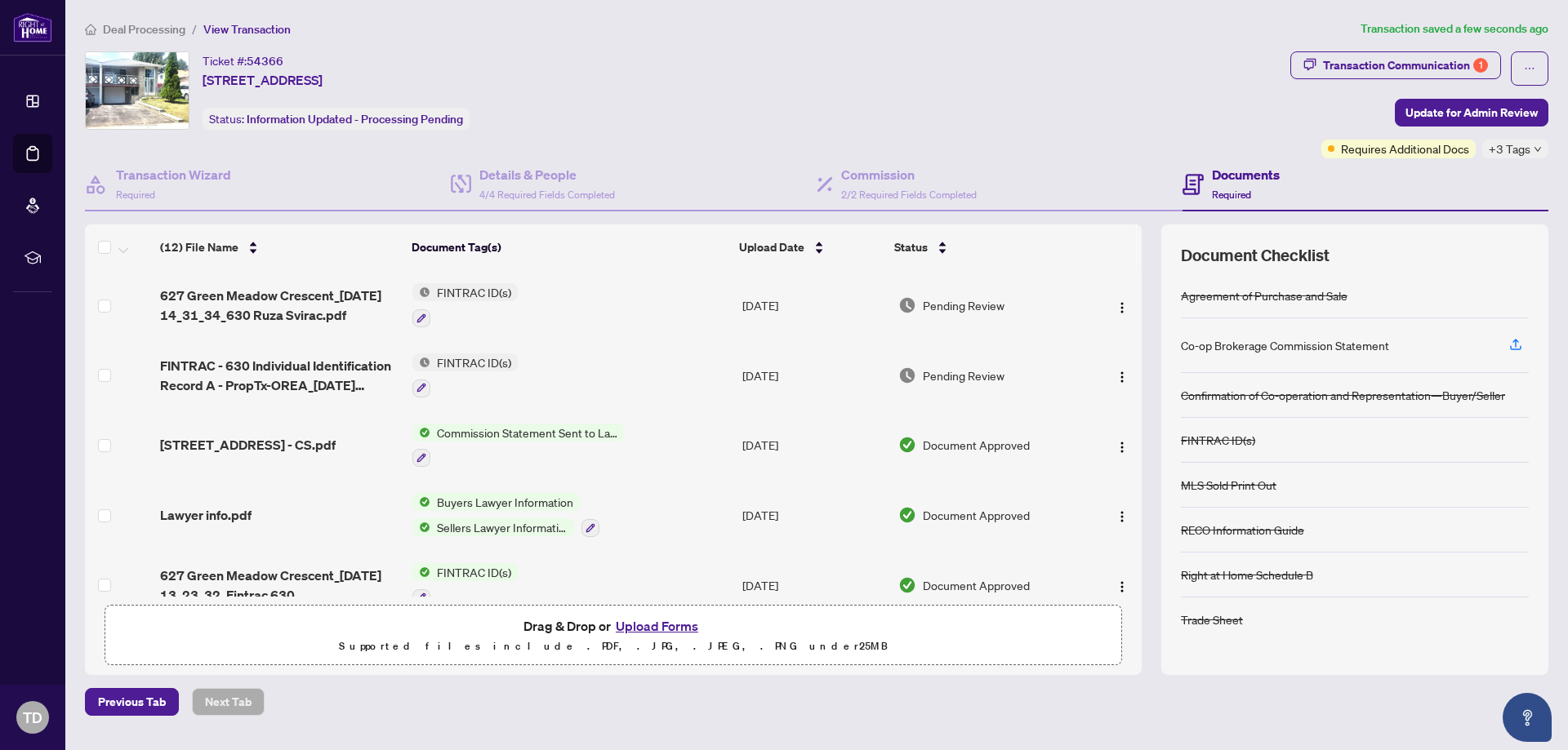
click at [1071, 97] on div "Ticket #: 54366 [STREET_ADDRESS] Status: Information Updated - Processing Pendi…" at bounding box center [684, 91] width 1198 height 78
